Goal: Task Accomplishment & Management: Use online tool/utility

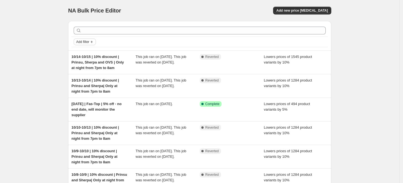
click at [89, 41] on span "Add filter" at bounding box center [82, 42] width 13 height 4
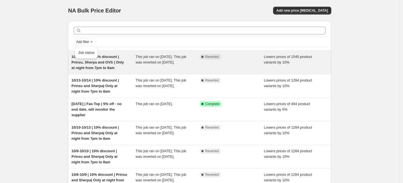
click at [86, 53] on span "Job status" at bounding box center [86, 52] width 16 height 4
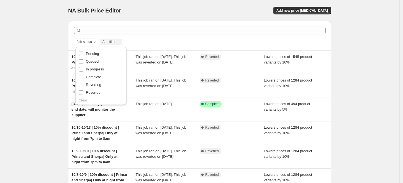
click at [86, 52] on span "Pending" at bounding box center [92, 54] width 13 height 4
click at [83, 52] on input "Pending" at bounding box center [81, 54] width 4 height 4
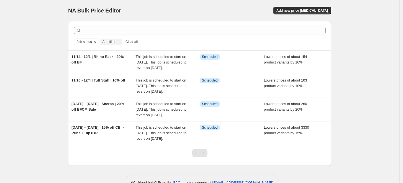
click at [97, 41] on icon "Clear" at bounding box center [95, 42] width 4 height 4
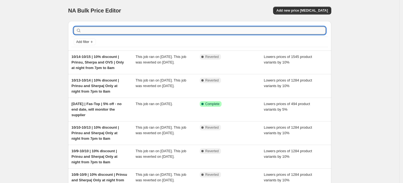
click at [122, 31] on input "text" at bounding box center [204, 31] width 243 height 8
type input "alu"
